Goal: Check status: Check status

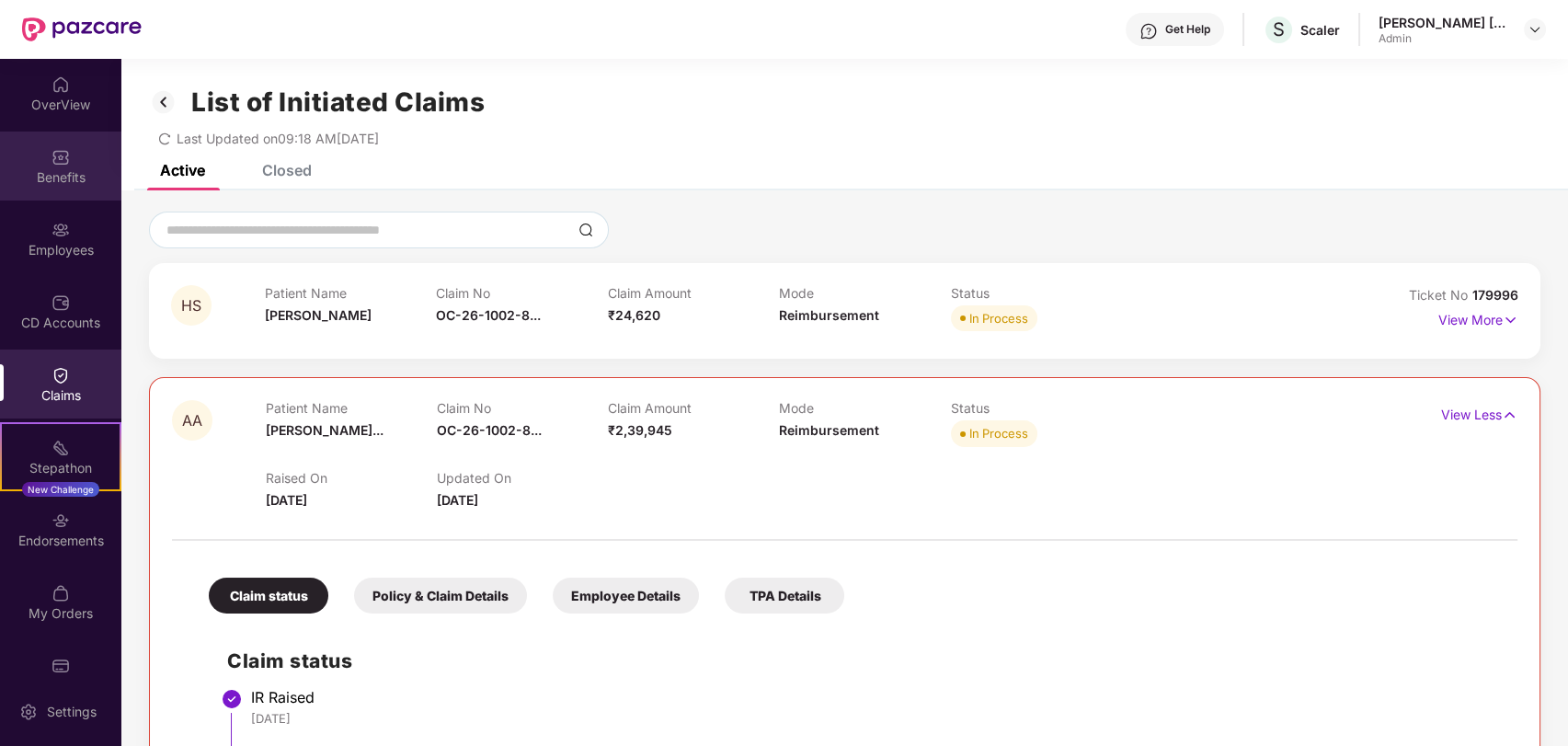
click at [52, 182] on div "Benefits" at bounding box center [60, 177] width 122 height 19
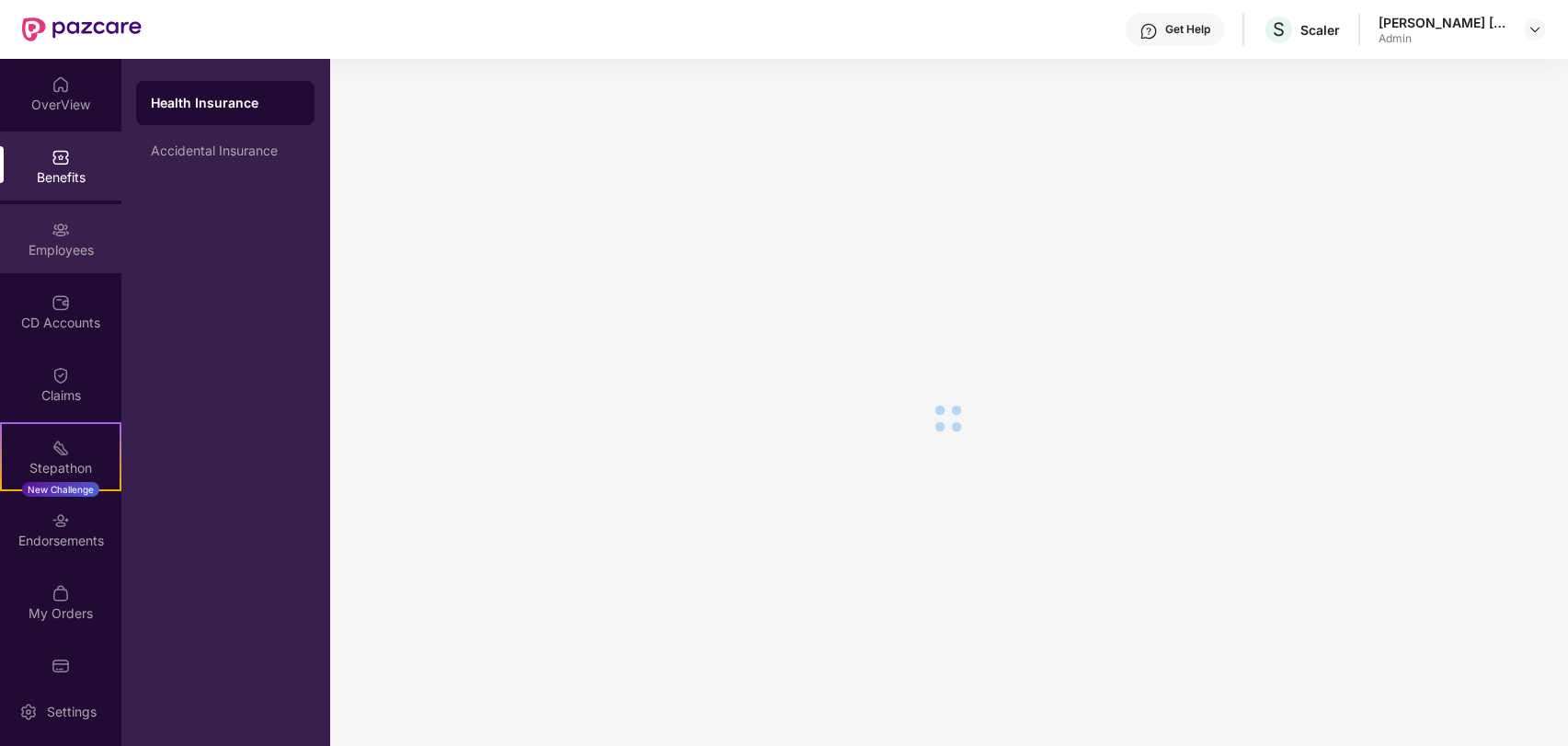
click at [56, 245] on div "Employees" at bounding box center [60, 250] width 122 height 19
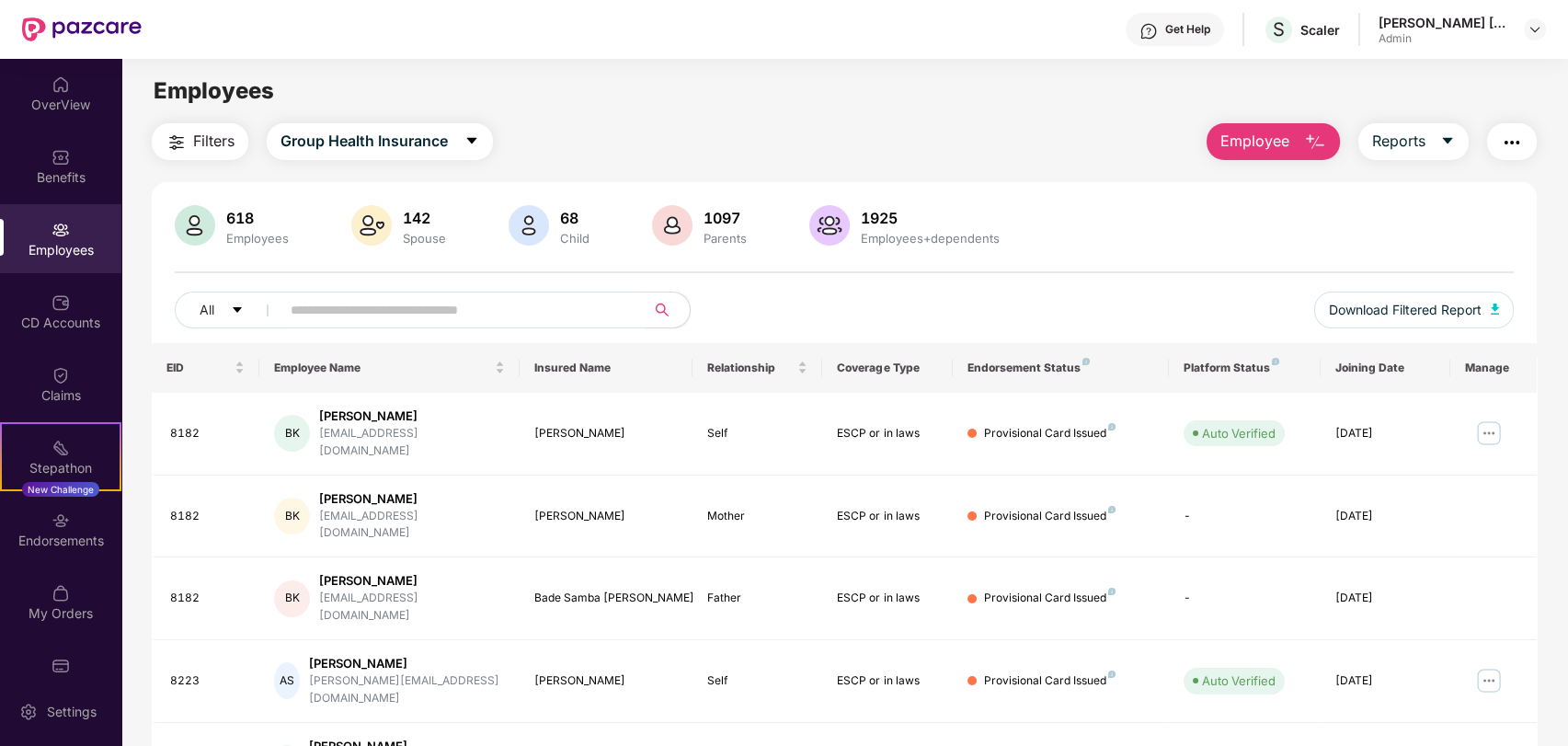
click at [422, 314] on input "text" at bounding box center [455, 310] width 330 height 28
click at [422, 313] on input "text" at bounding box center [455, 310] width 330 height 28
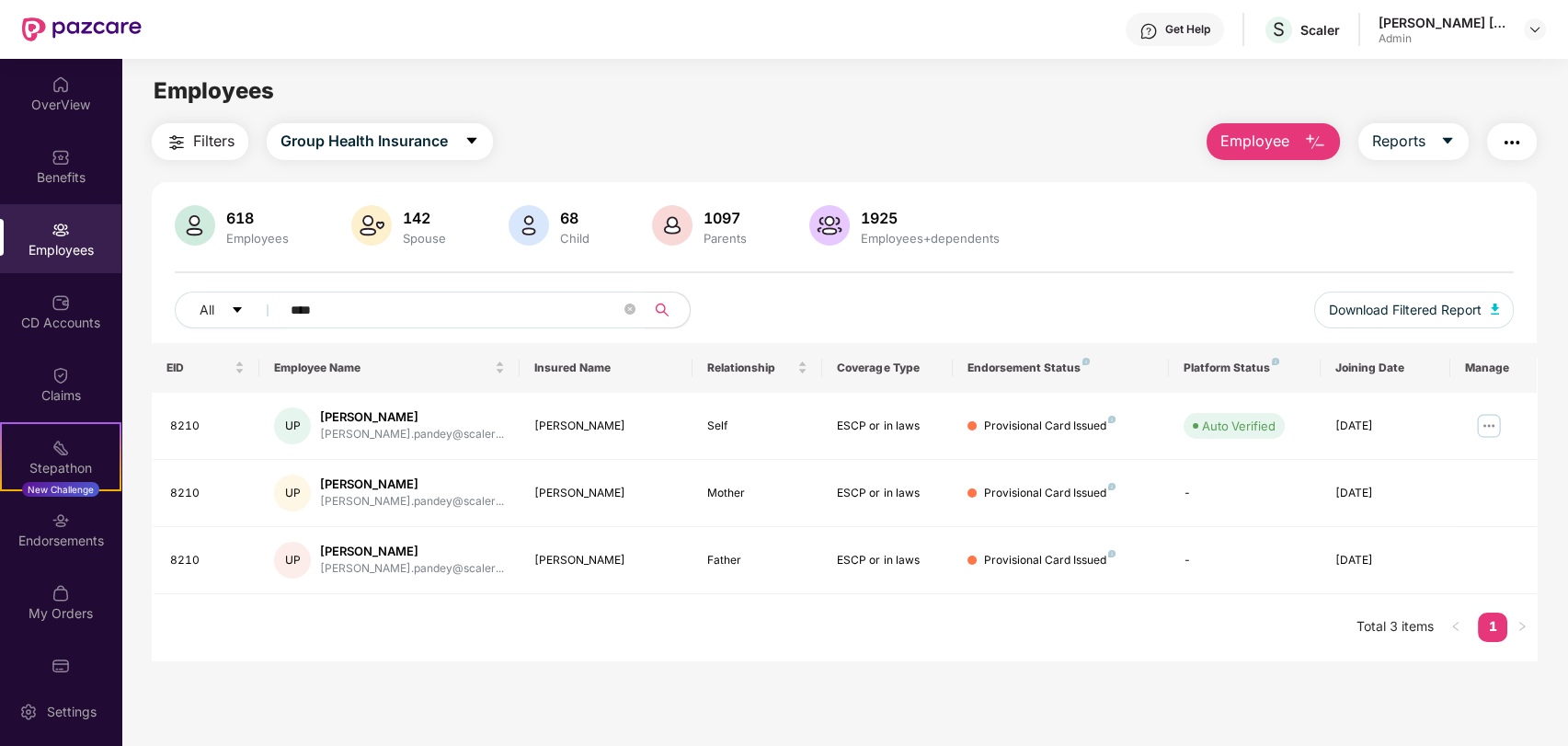
type input "****"
click at [1039, 434] on td "Provisional Card Issued" at bounding box center [1062, 426] width 216 height 67
click at [1222, 425] on div "Auto Verified" at bounding box center [1239, 425] width 73 height 19
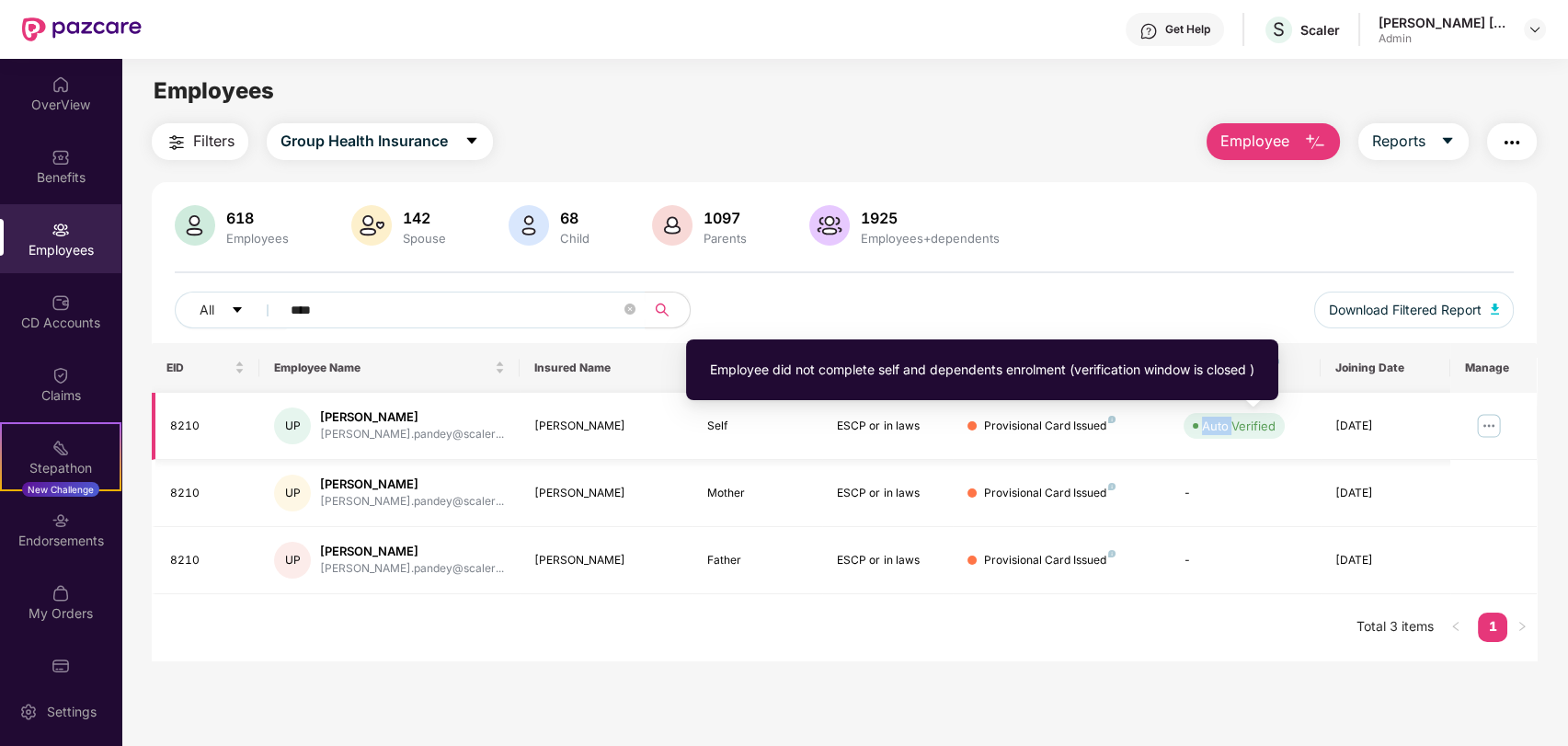
click at [1222, 425] on div "Auto Verified" at bounding box center [1239, 425] width 73 height 19
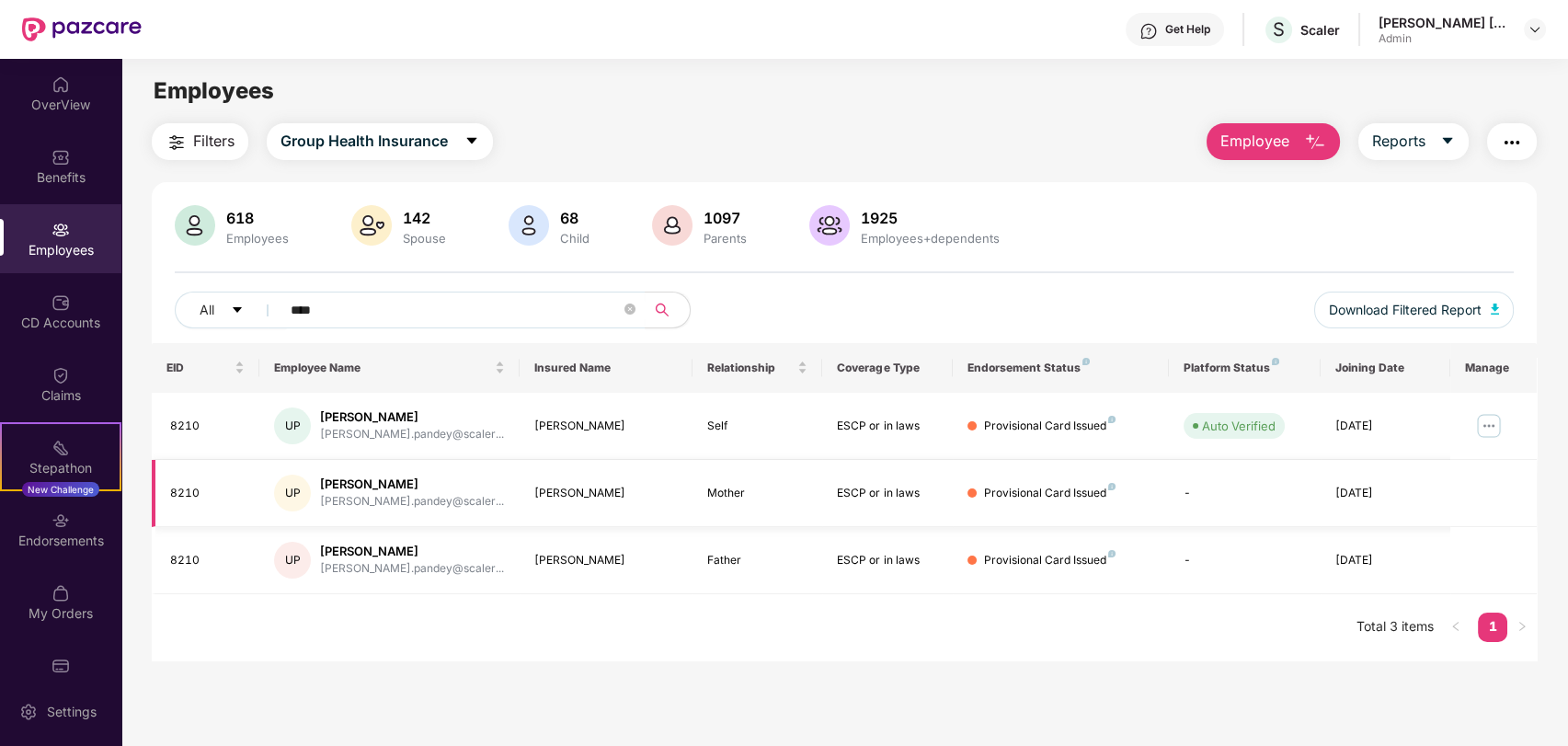
click at [1236, 494] on td "-" at bounding box center [1245, 493] width 152 height 67
